Goal: Task Accomplishment & Management: Use online tool/utility

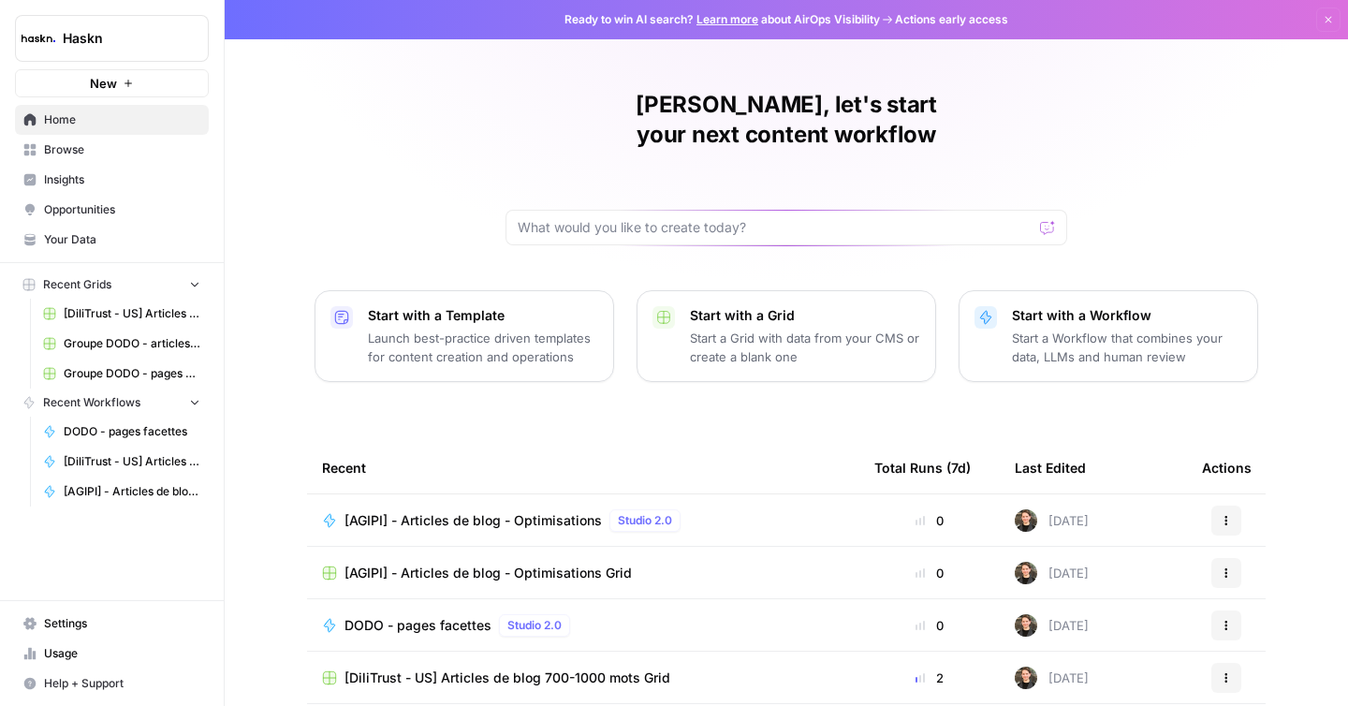
click at [70, 155] on span "Browse" at bounding box center [122, 149] width 156 height 17
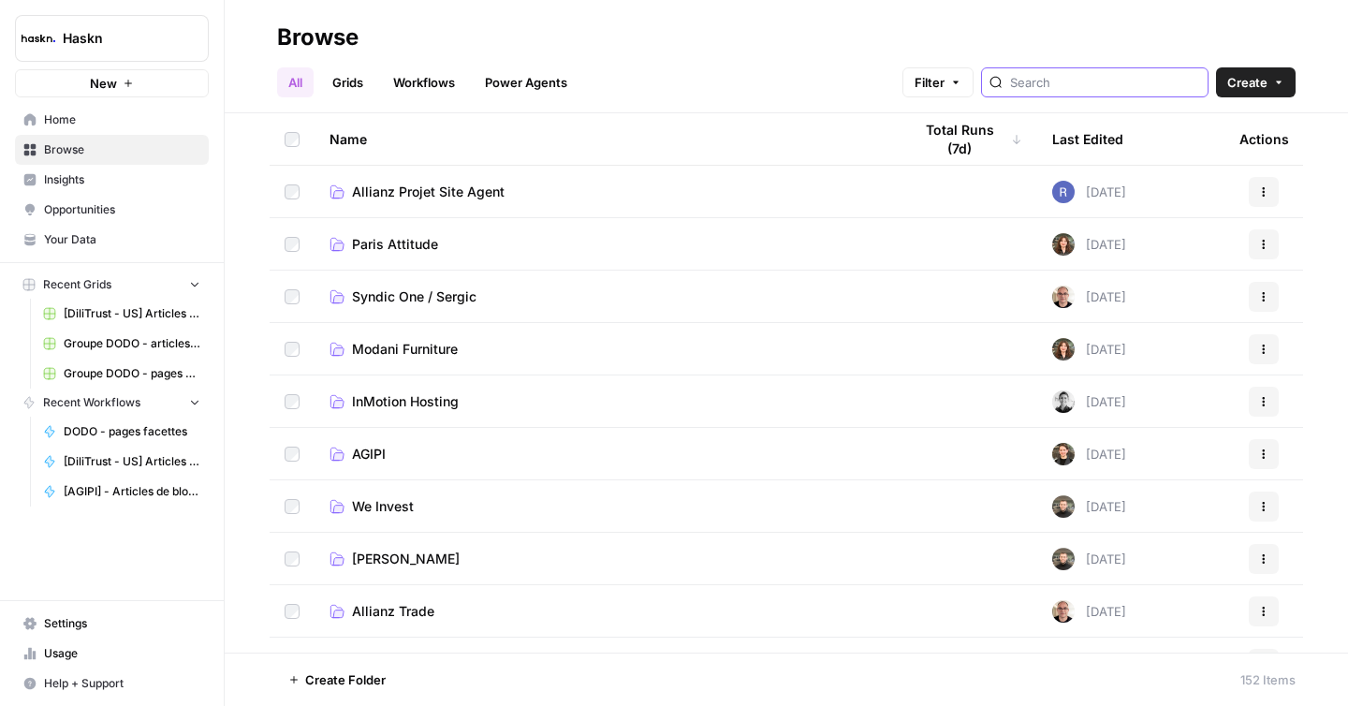
click at [1124, 89] on input "search" at bounding box center [1105, 82] width 190 height 19
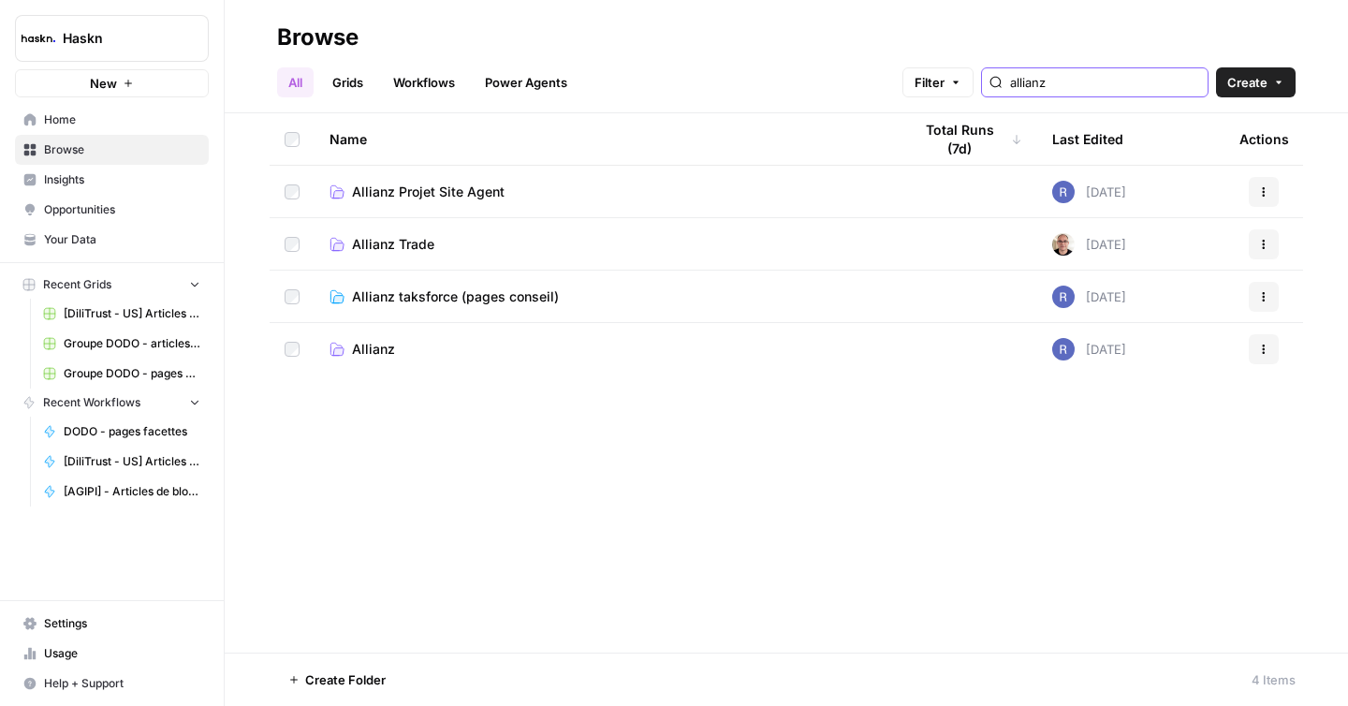
type input "allianz"
click at [372, 359] on td "Allianz" at bounding box center [606, 349] width 582 height 52
click at [371, 350] on span "Allianz" at bounding box center [373, 349] width 43 height 19
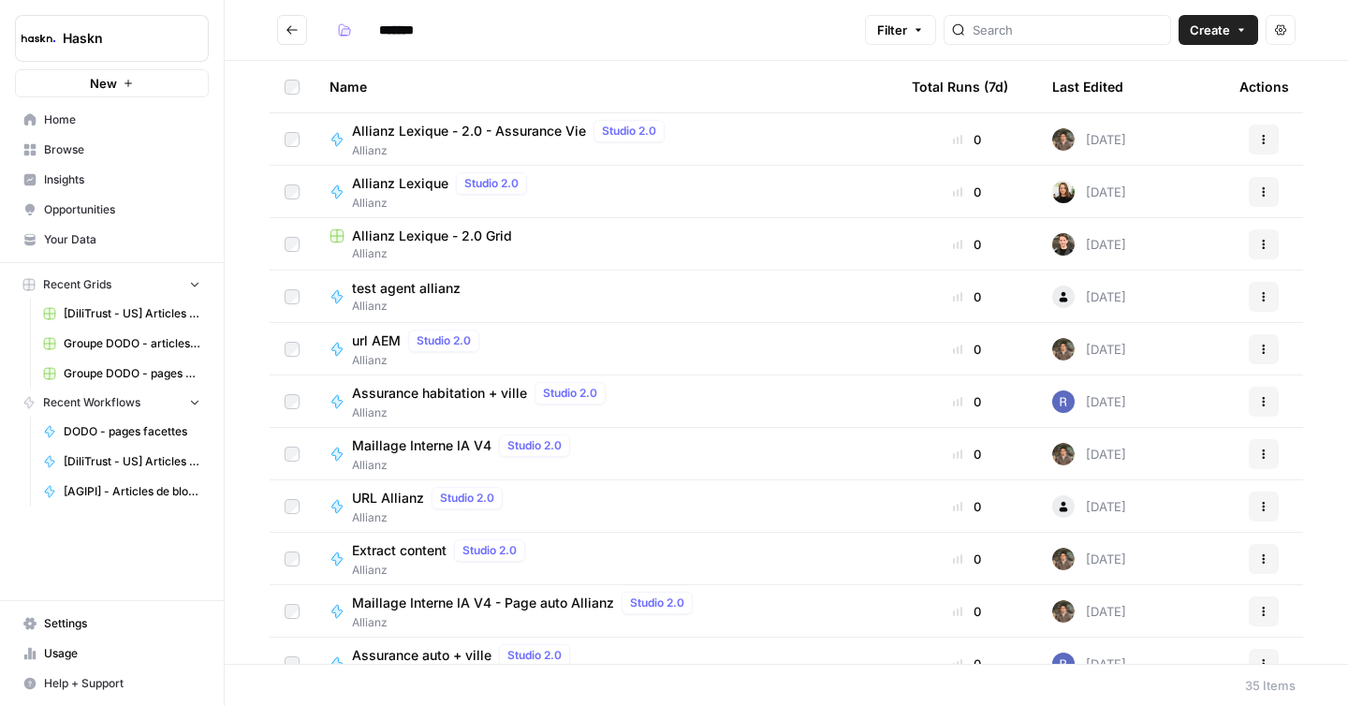
click at [465, 253] on span "Allianz" at bounding box center [606, 253] width 552 height 17
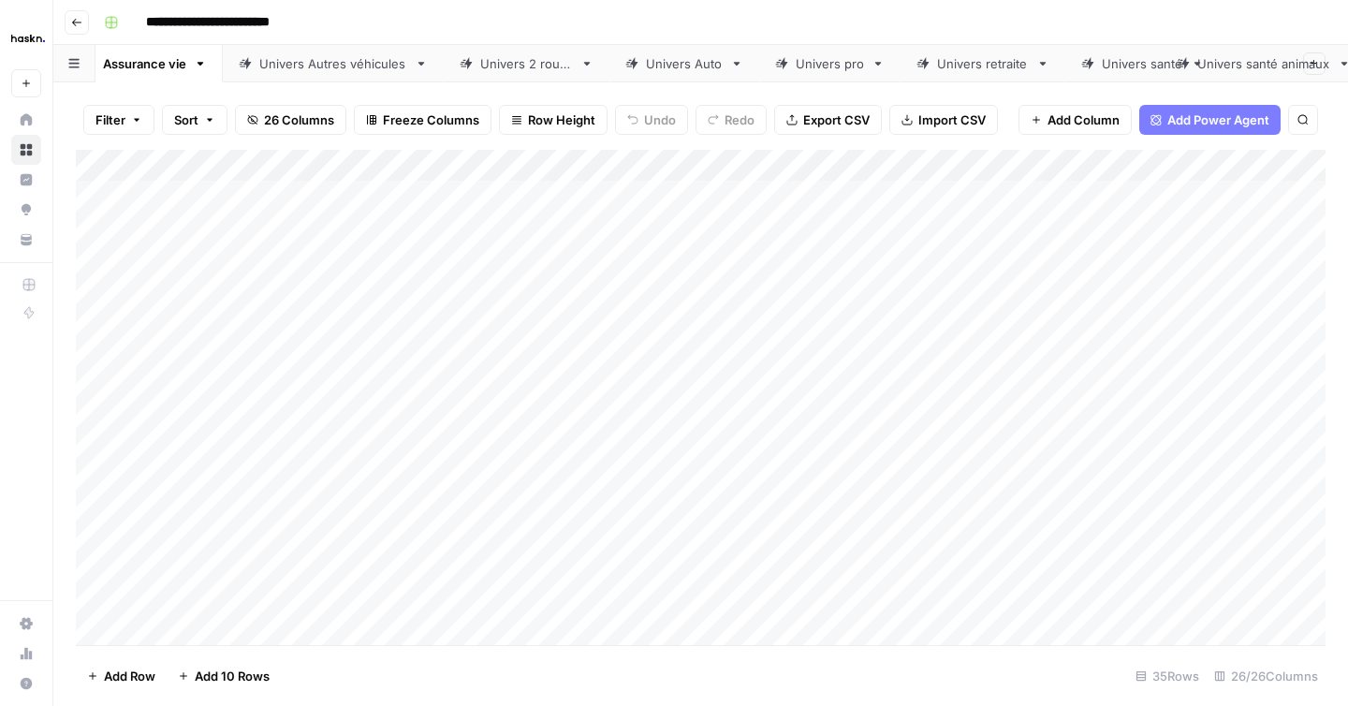
scroll to position [0, 37]
drag, startPoint x: 1254, startPoint y: 66, endPoint x: 933, endPoint y: 84, distance: 321.6
click at [933, 84] on div "**********" at bounding box center [700, 353] width 1295 height 706
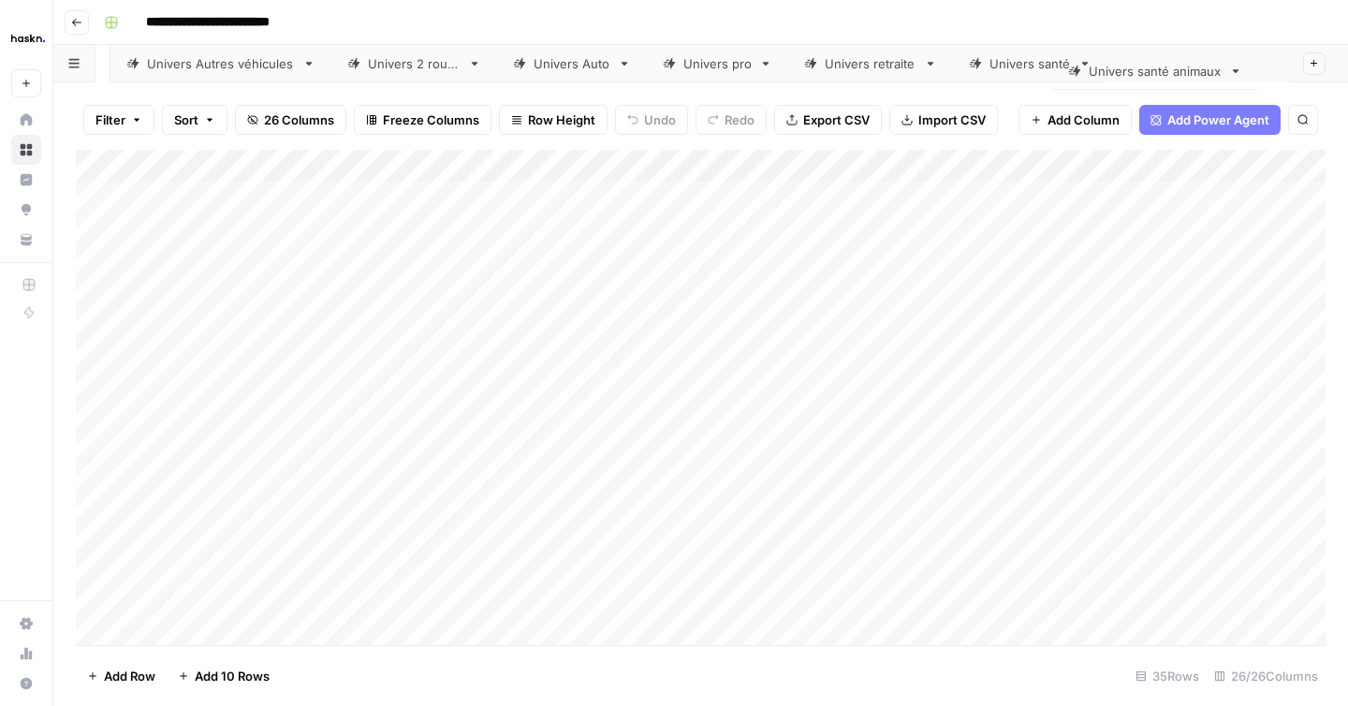
scroll to position [0, 194]
drag, startPoint x: 960, startPoint y: 62, endPoint x: 1129, endPoint y: 69, distance: 168.7
click at [1129, 69] on div "Assurance vie Univers Autres véhicules Univers 2 roues Univers Auto Univers pro…" at bounding box center [700, 63] width 1295 height 37
click at [1201, 52] on link "Univers habitation" at bounding box center [1205, 63] width 180 height 37
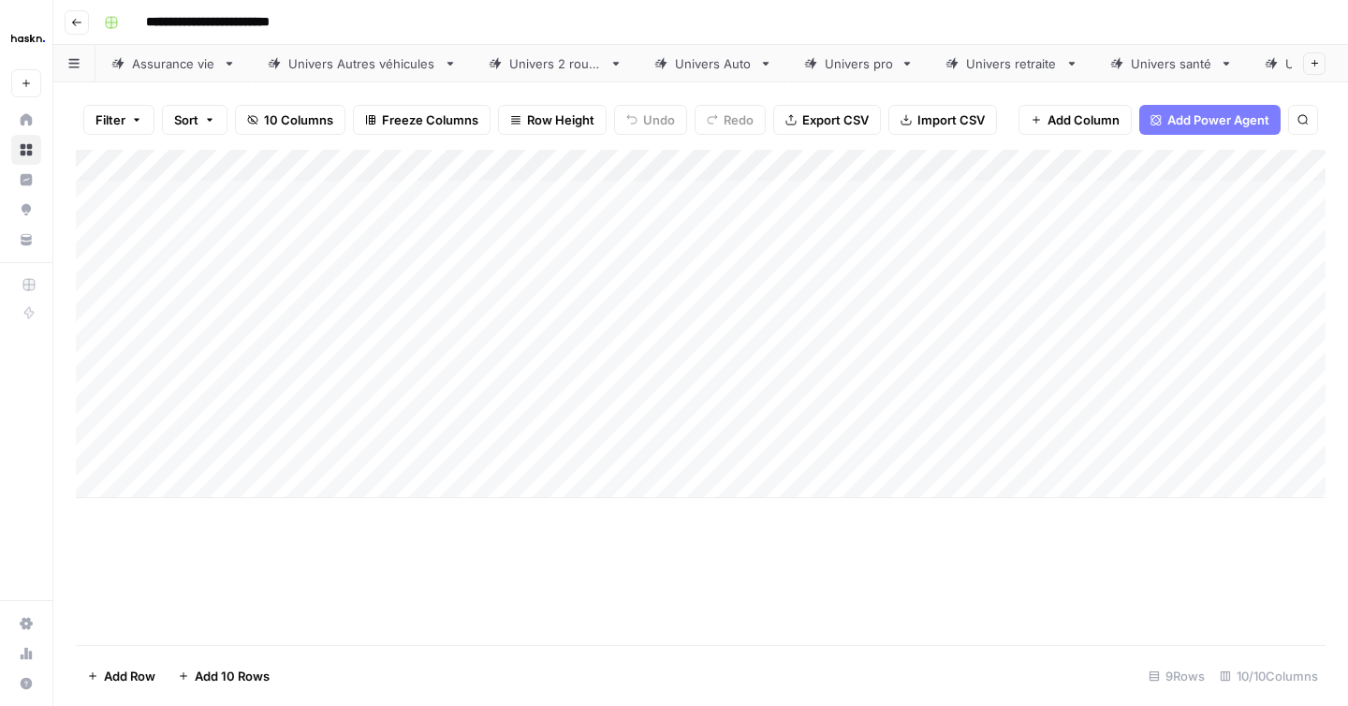
click at [186, 492] on div "Add Column" at bounding box center [701, 324] width 1250 height 348
click at [189, 515] on div "Add Column" at bounding box center [701, 340] width 1250 height 380
click at [452, 578] on div "Add Column" at bounding box center [701, 397] width 1250 height 495
click at [344, 486] on div "Add Column" at bounding box center [701, 356] width 1250 height 412
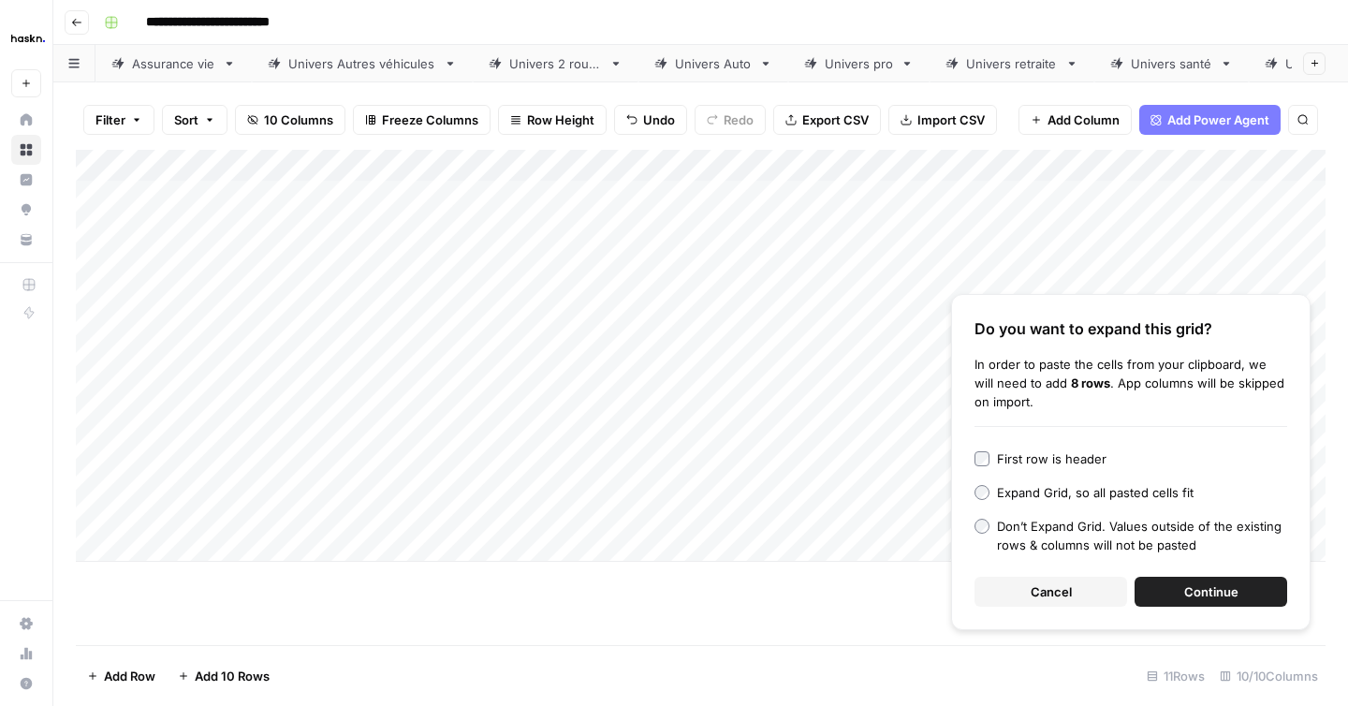
click at [1196, 599] on span "Continue" at bounding box center [1211, 591] width 54 height 19
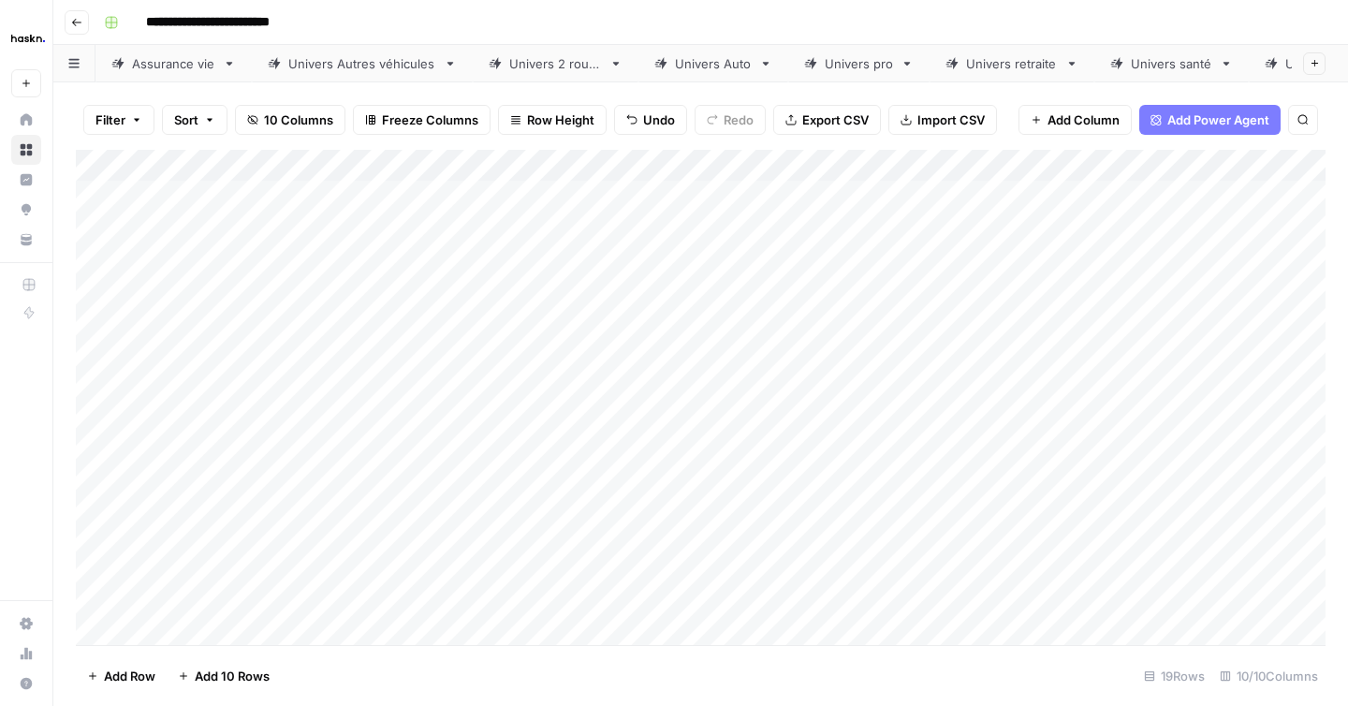
click at [755, 486] on div "Add Column" at bounding box center [701, 397] width 1250 height 495
click at [1122, 484] on div "Add Column" at bounding box center [701, 397] width 1250 height 495
click at [1120, 511] on div "Add Column" at bounding box center [701, 397] width 1250 height 495
click at [1113, 551] on div "Add Column" at bounding box center [701, 397] width 1250 height 495
click at [1108, 591] on div "Add Column" at bounding box center [701, 397] width 1250 height 495
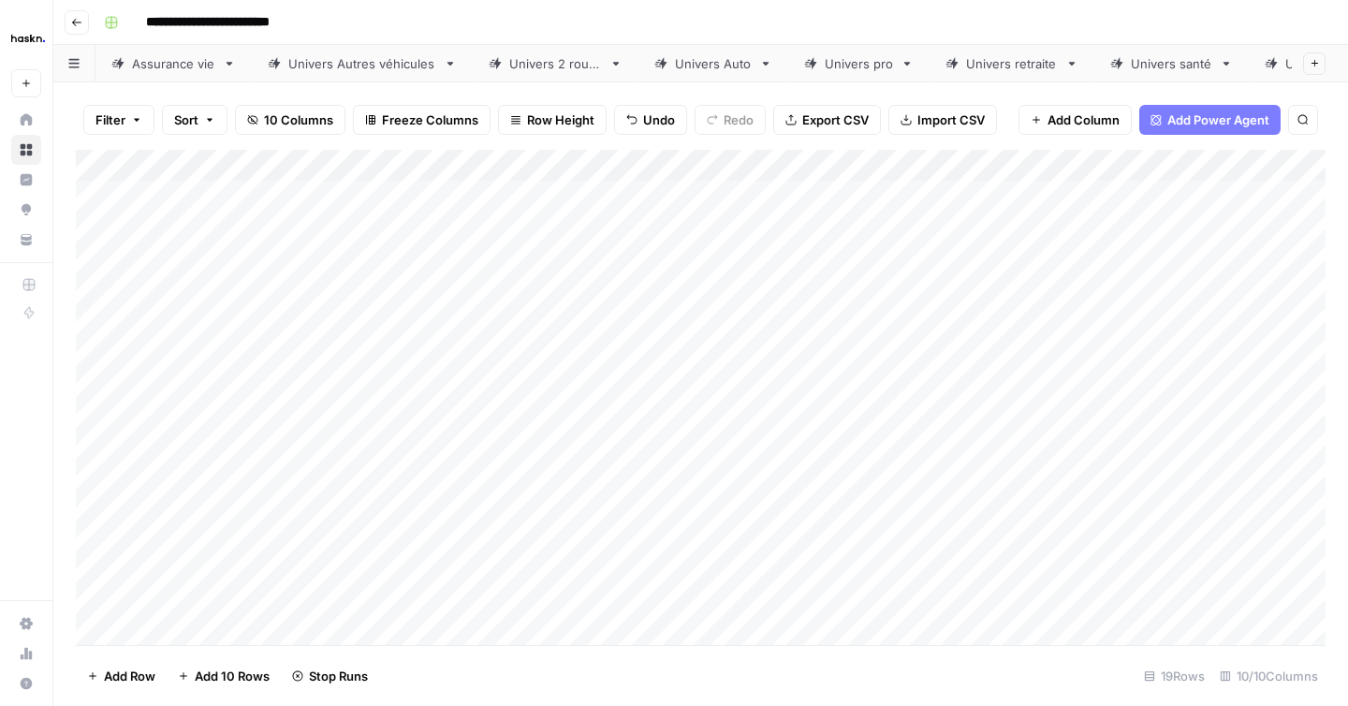
click at [1107, 615] on div "Add Column" at bounding box center [701, 397] width 1250 height 495
click at [1126, 470] on div "Add Column" at bounding box center [701, 397] width 1250 height 495
click at [1125, 502] on div "Add Column" at bounding box center [701, 397] width 1250 height 495
click at [1117, 539] on div "Add Column" at bounding box center [701, 397] width 1250 height 495
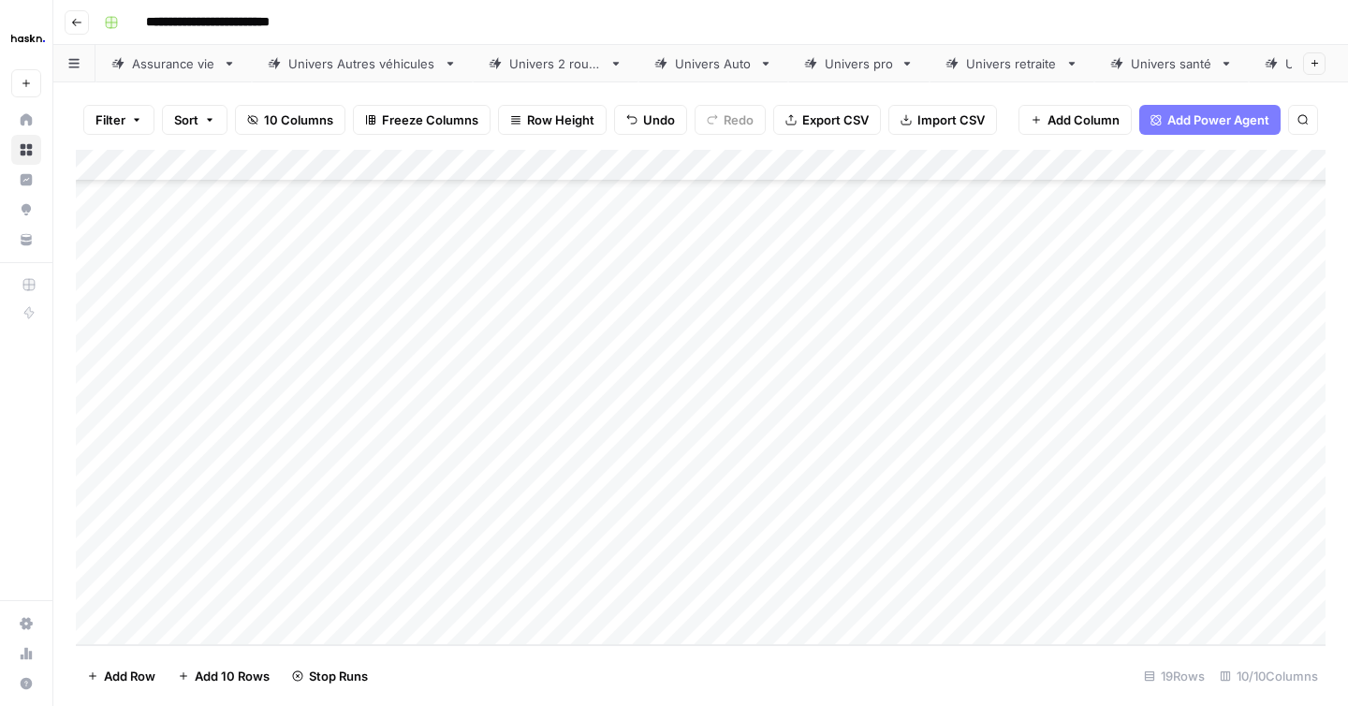
click at [1114, 555] on div "Add Column" at bounding box center [701, 397] width 1250 height 495
click at [1111, 601] on div "Add Column" at bounding box center [701, 397] width 1250 height 495
